Goal: Understand site structure: Understand site structure

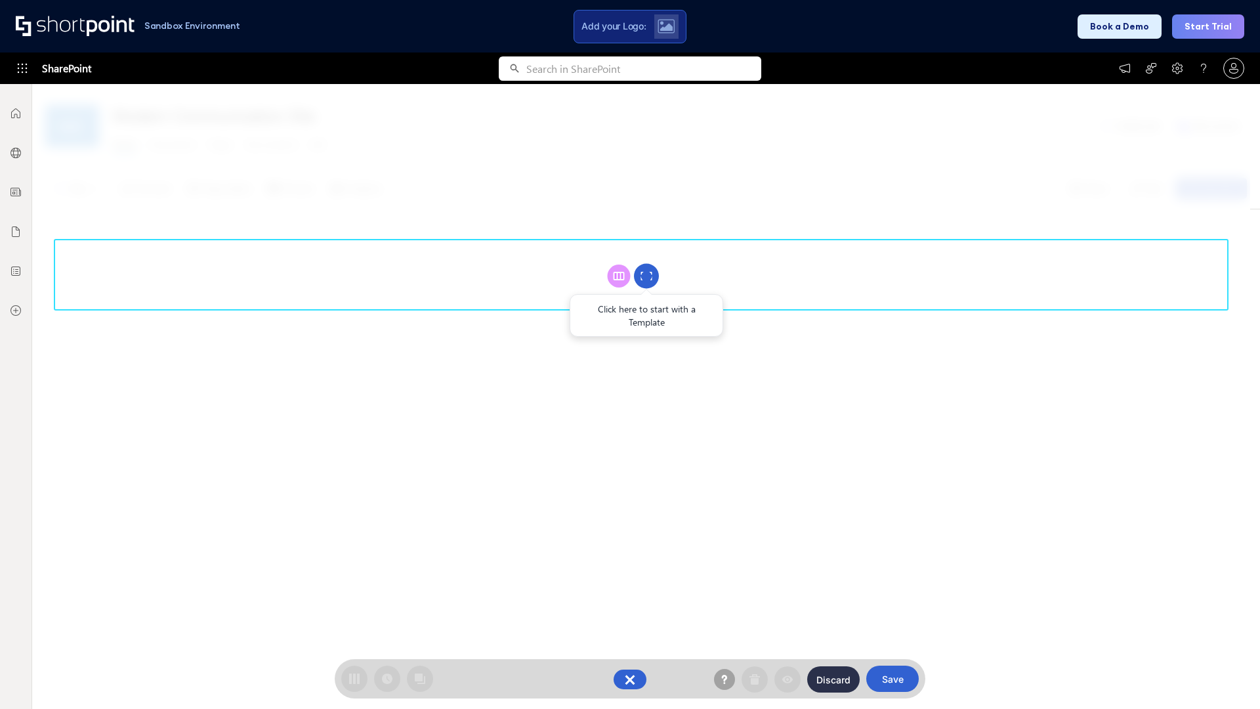
click at [646, 276] on circle at bounding box center [646, 276] width 25 height 25
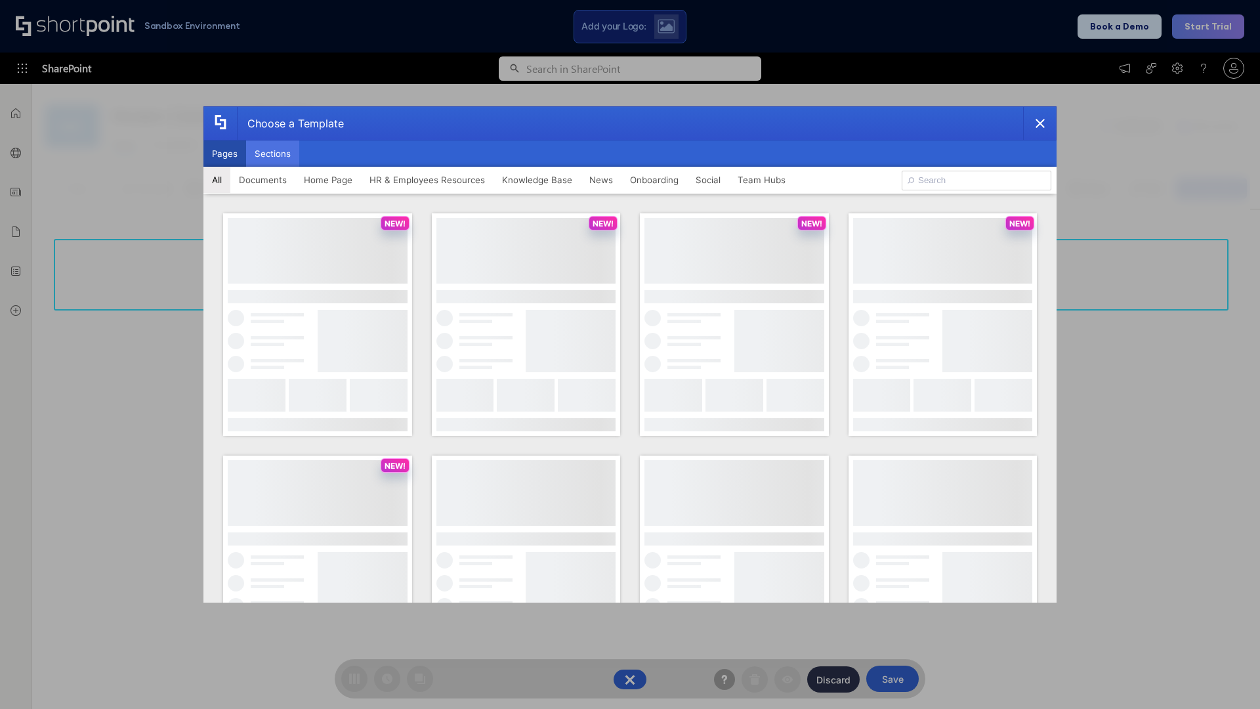
click at [272, 154] on button "Sections" at bounding box center [272, 153] width 53 height 26
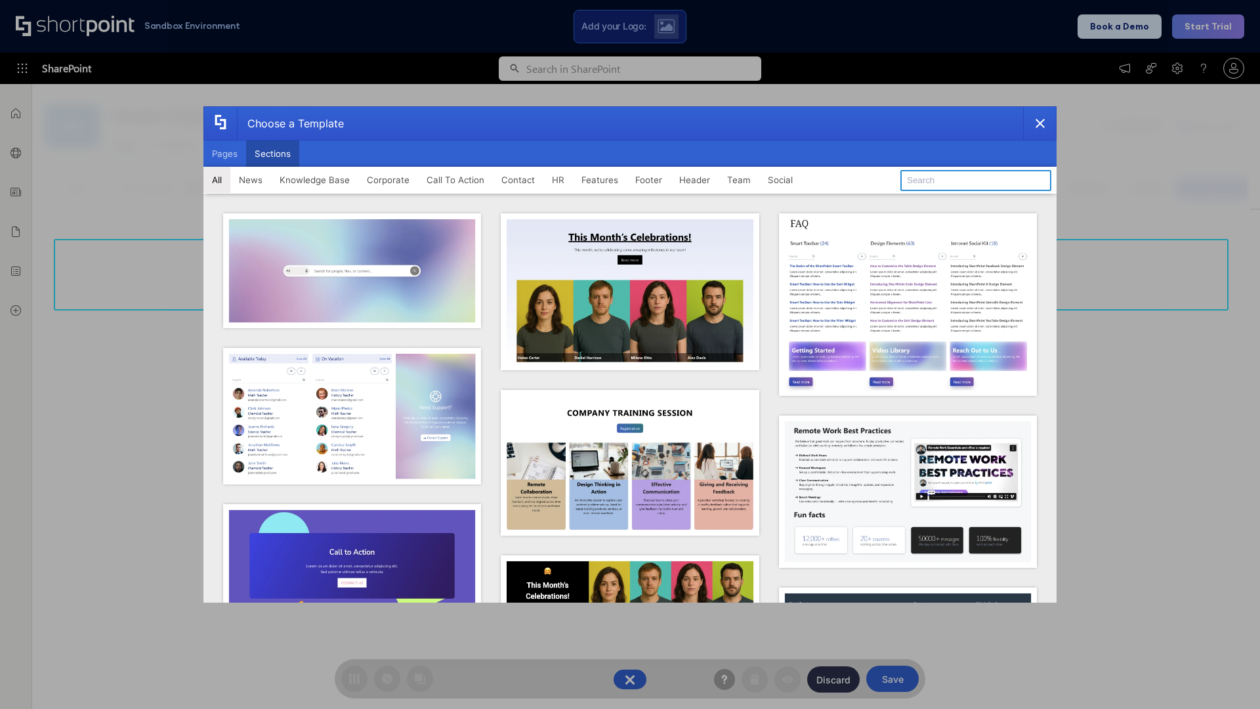
type input "CTA 3"
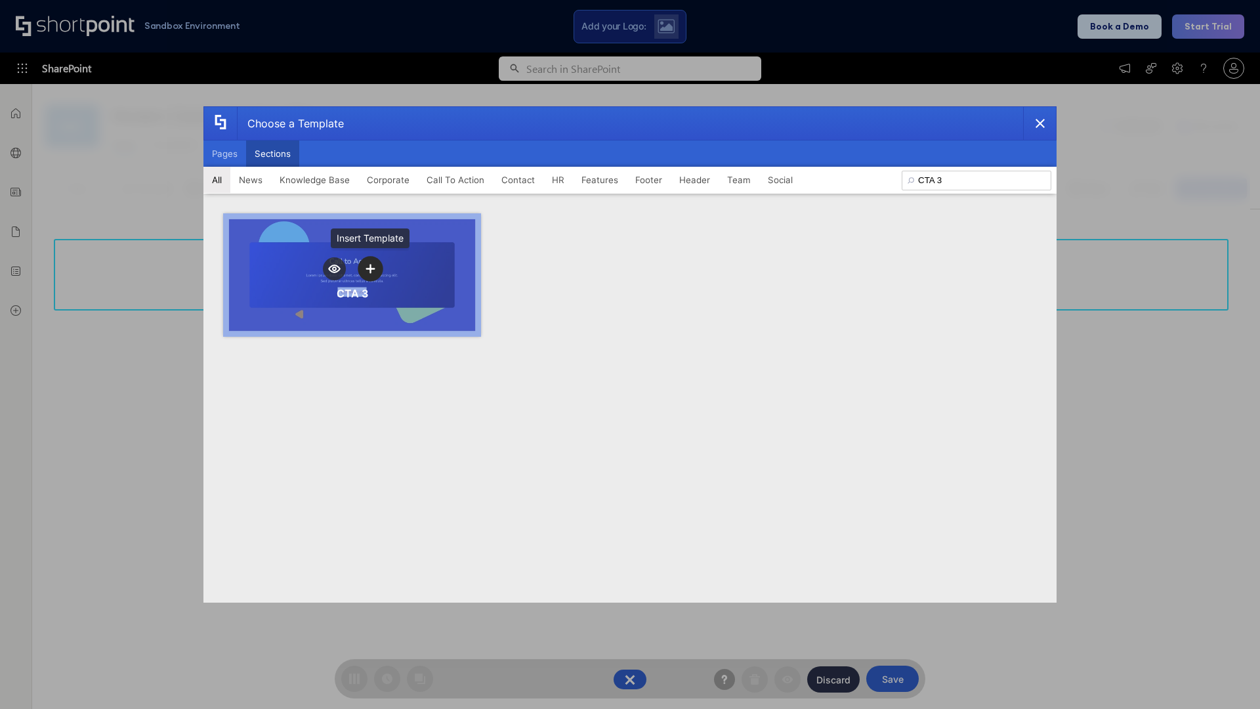
click at [370, 268] on icon "template selector" at bounding box center [370, 268] width 9 height 9
